Goal: Task Accomplishment & Management: Complete application form

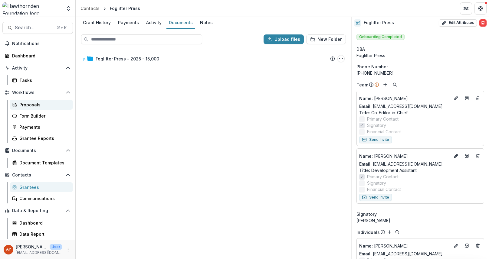
click at [37, 104] on div "Proposals" at bounding box center [43, 105] width 49 height 6
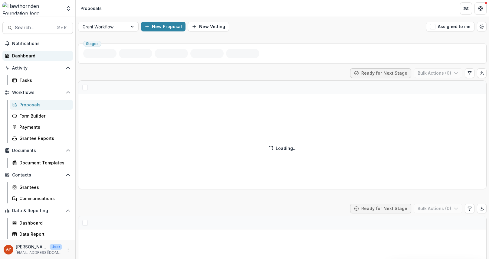
click at [41, 54] on div "Dashboard" at bounding box center [40, 56] width 56 height 6
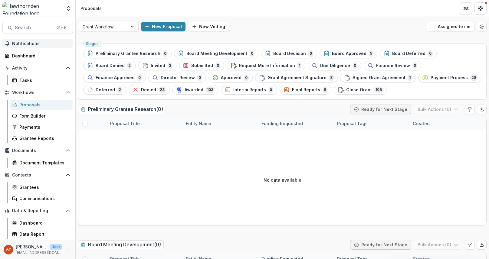
click at [43, 44] on span "Notifications" at bounding box center [41, 43] width 58 height 5
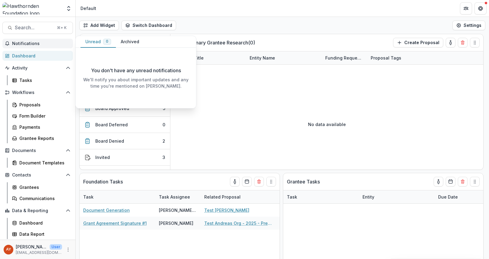
click at [42, 45] on span "Notifications" at bounding box center [41, 43] width 58 height 5
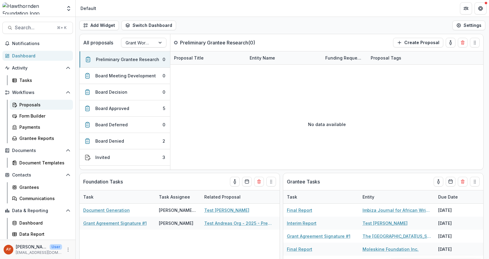
click at [40, 104] on div "Proposals" at bounding box center [43, 105] width 49 height 6
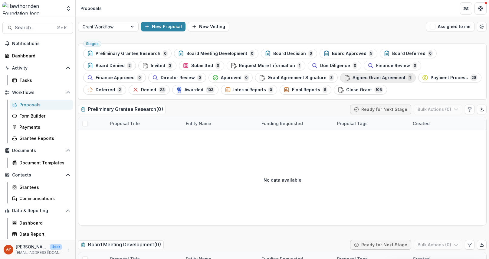
click at [352, 80] on span "Signed Grant Agreement" at bounding box center [378, 77] width 53 height 5
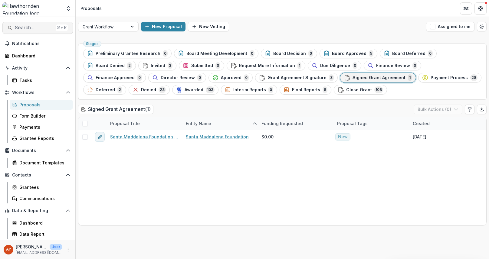
click at [40, 30] on span "Search..." at bounding box center [34, 28] width 38 height 6
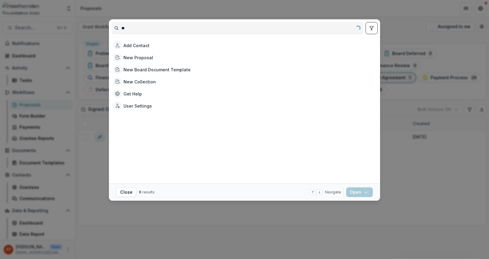
type input "*"
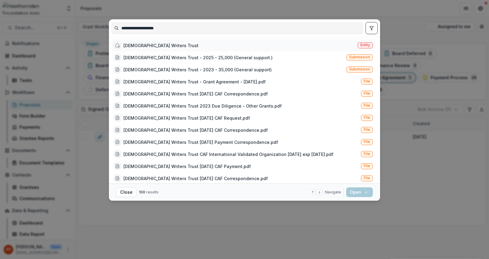
type input "**********"
click at [153, 44] on div "African Writers Trust" at bounding box center [160, 45] width 75 height 6
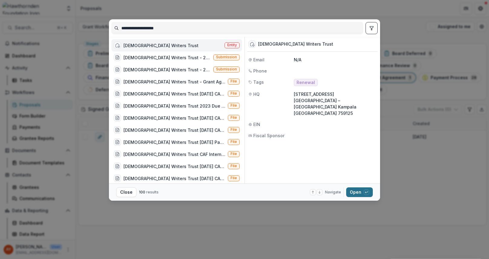
click at [363, 197] on button "Open with enter key" at bounding box center [359, 192] width 27 height 10
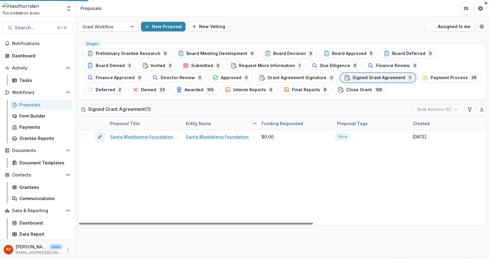
click at [362, 191] on div "Santa Maddalena Foundation - 2025 - 20,000 Santa Maddalena Foundation $0.00 New…" at bounding box center [432, 177] width 708 height 95
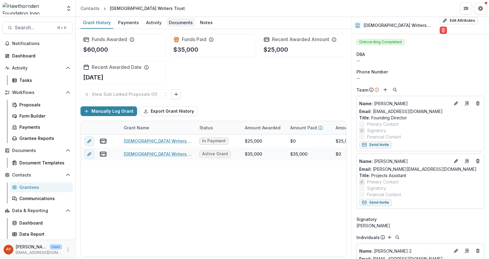
click at [179, 20] on div "Documents" at bounding box center [180, 22] width 29 height 9
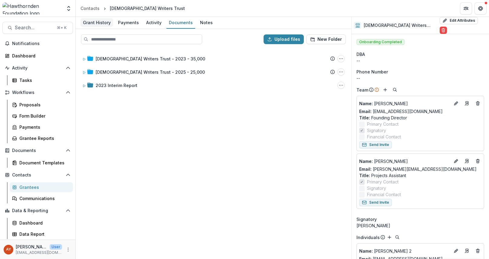
click at [96, 24] on div "Grant History" at bounding box center [96, 22] width 33 height 9
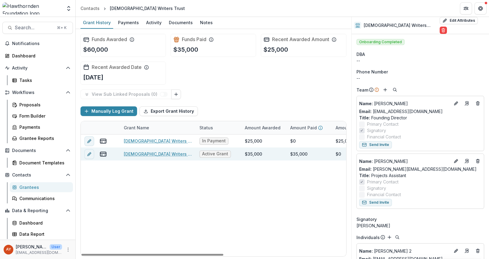
click at [171, 155] on link "African Writers Trust - 2023 - 35,000" at bounding box center [158, 154] width 68 height 6
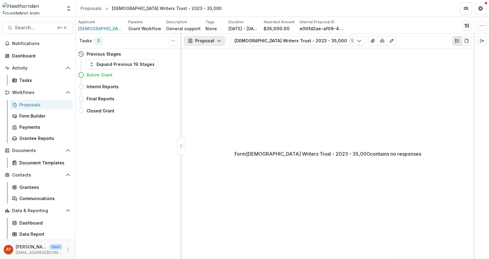
click at [211, 44] on button "Proposal" at bounding box center [204, 41] width 41 height 10
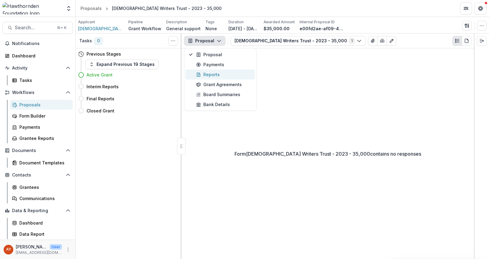
click at [213, 73] on div "Reports" at bounding box center [223, 74] width 55 height 6
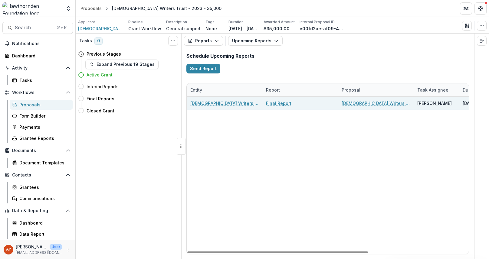
click at [276, 104] on link "Final Report" at bounding box center [278, 103] width 25 height 6
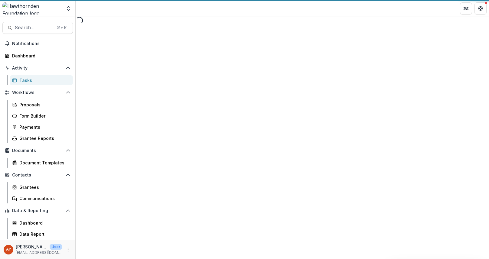
select select "********"
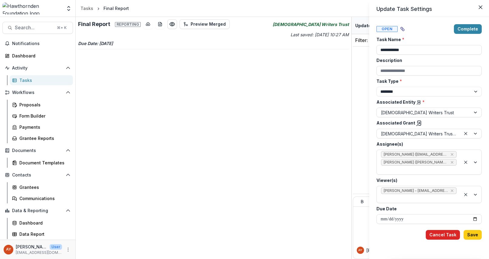
click at [446, 236] on button "Cancel Task" at bounding box center [442, 235] width 34 height 10
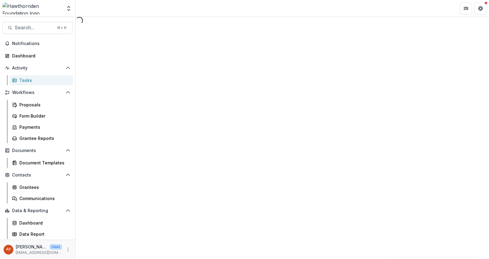
select select "********"
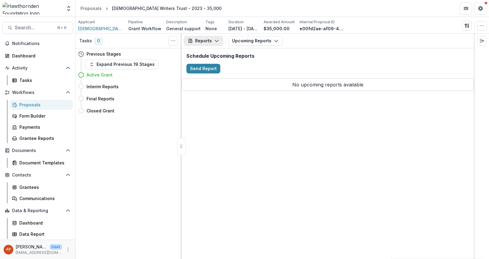
click at [207, 40] on button "Reports" at bounding box center [203, 41] width 39 height 10
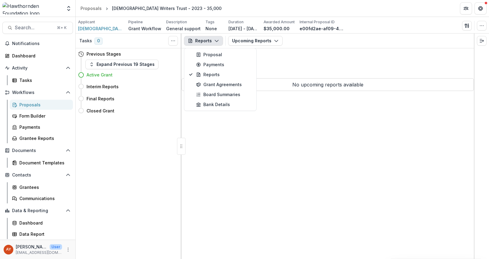
click at [334, 79] on p "No upcoming reports available" at bounding box center [327, 84] width 292 height 13
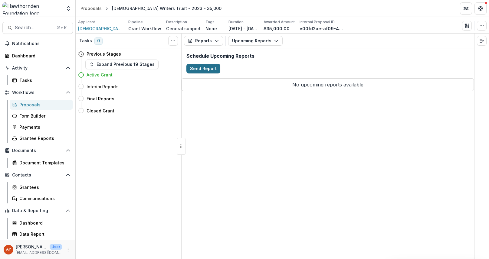
click at [201, 70] on button "Send Report" at bounding box center [203, 69] width 34 height 10
select select "********"
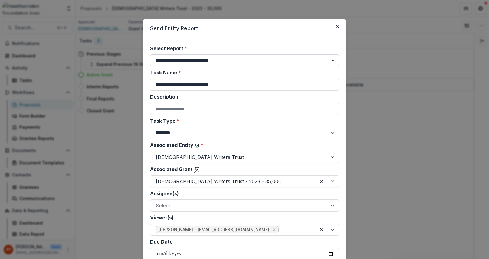
click at [200, 63] on select "**********" at bounding box center [244, 60] width 189 height 12
select select "**********"
type input "**********"
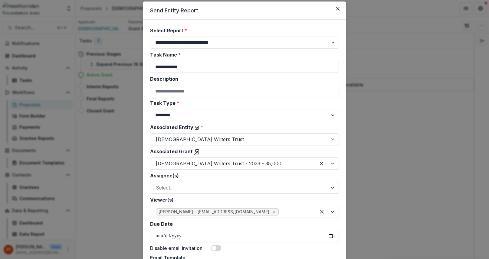
scroll to position [50, 0]
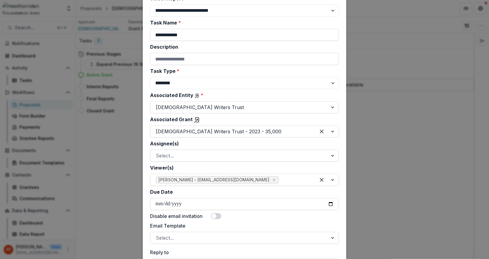
click at [199, 149] on div "Assignee(s) Select..." at bounding box center [244, 151] width 189 height 22
click at [199, 154] on div at bounding box center [239, 155] width 166 height 8
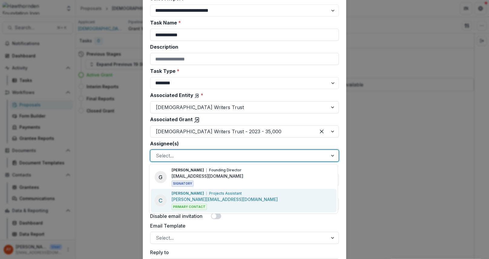
click at [200, 195] on p "Christine Nakagga" at bounding box center [187, 193] width 32 height 5
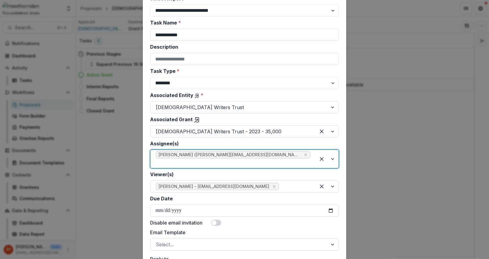
click at [280, 159] on div at bounding box center [233, 163] width 154 height 8
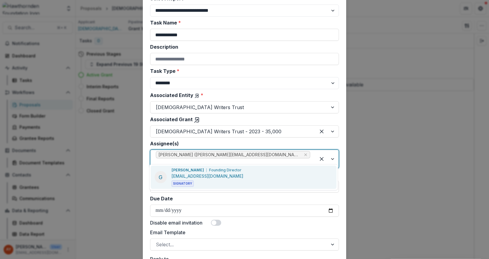
click at [269, 169] on div "G Goretti Kyomuhendo Founding Director info@africanwriterstrust.org Signatory" at bounding box center [244, 177] width 186 height 23
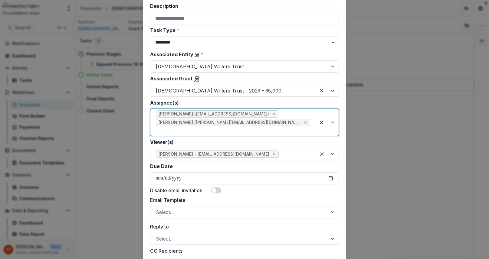
scroll to position [98, 0]
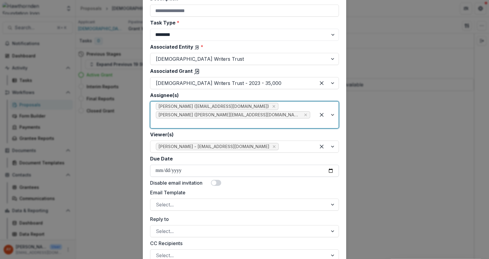
click at [159, 165] on input "Due Date" at bounding box center [244, 171] width 189 height 12
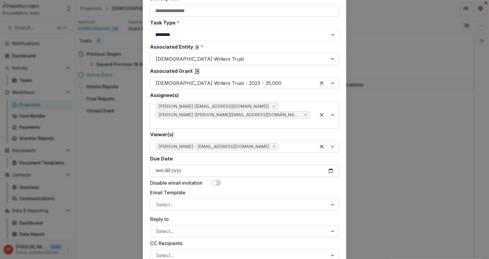
type input "**********"
click at [230, 189] on label "Email Template" at bounding box center [242, 192] width 185 height 7
click at [157, 201] on input "Email Template" at bounding box center [157, 204] width 2 height 7
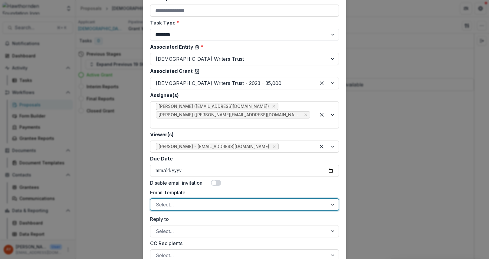
click at [264, 200] on div at bounding box center [239, 204] width 166 height 8
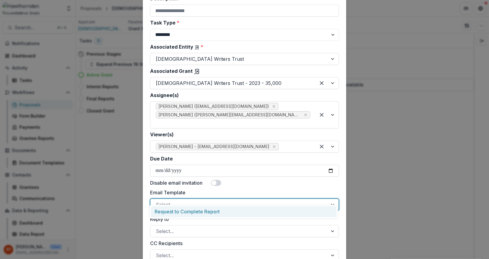
click at [258, 213] on div "Request to Complete Report" at bounding box center [244, 211] width 186 height 11
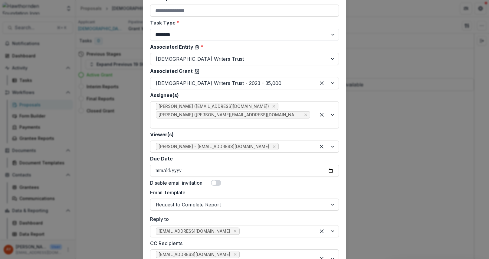
click at [258, 189] on label "Email Template" at bounding box center [242, 192] width 185 height 7
click at [157, 201] on input "Email Template" at bounding box center [157, 204] width 2 height 7
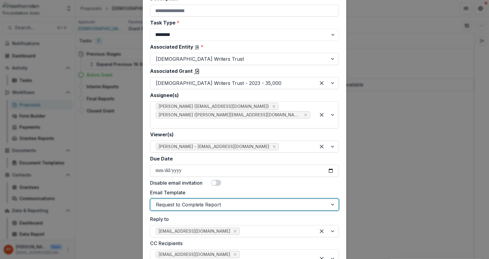
click at [218, 180] on span at bounding box center [216, 183] width 10 height 6
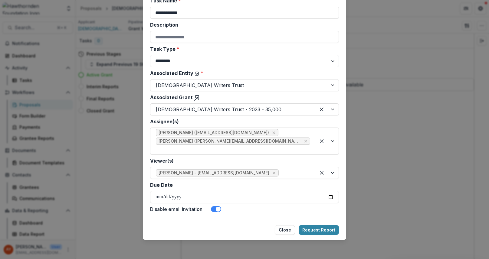
scroll to position [63, 0]
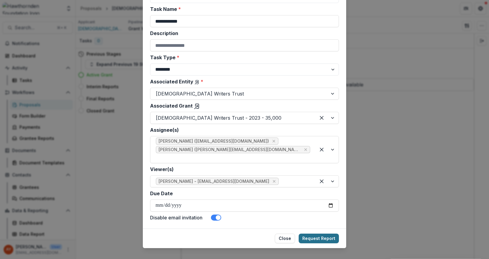
click at [314, 234] on button "Request Report" at bounding box center [318, 239] width 40 height 10
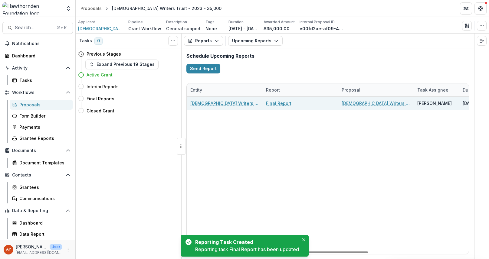
click at [278, 105] on link "Final Report" at bounding box center [278, 103] width 25 height 6
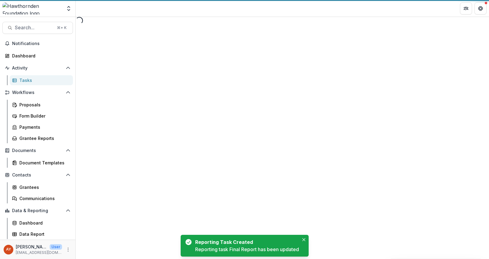
select select "********"
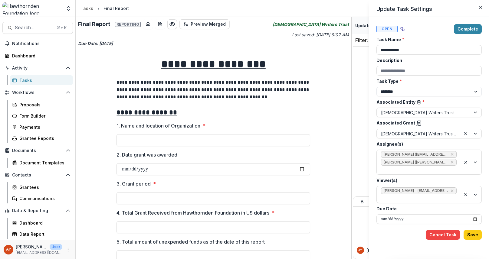
click at [315, 167] on div "**********" at bounding box center [244, 129] width 489 height 259
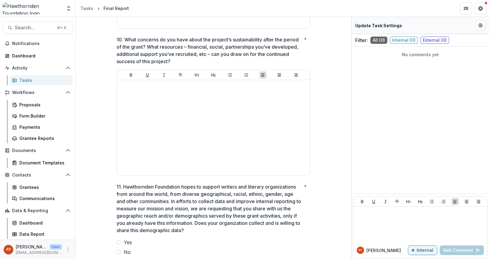
scroll to position [896, 0]
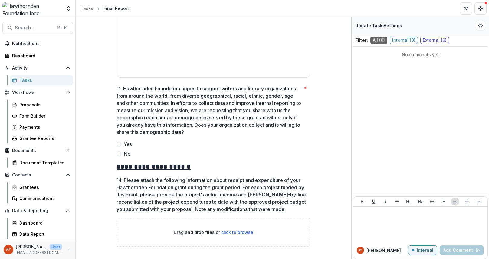
click at [119, 145] on span at bounding box center [118, 144] width 5 height 5
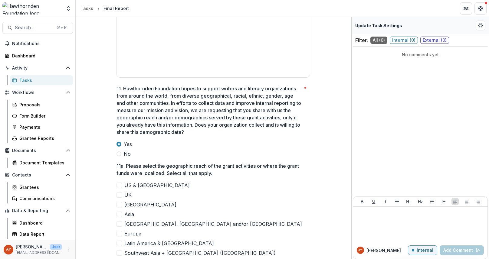
click at [119, 155] on span at bounding box center [118, 153] width 5 height 5
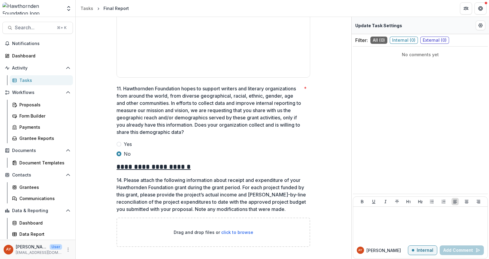
click at [120, 145] on span at bounding box center [118, 144] width 5 height 5
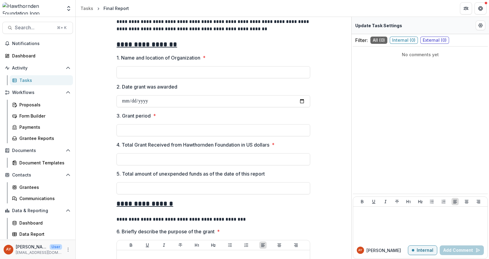
scroll to position [0, 0]
